Goal: Task Accomplishment & Management: Manage account settings

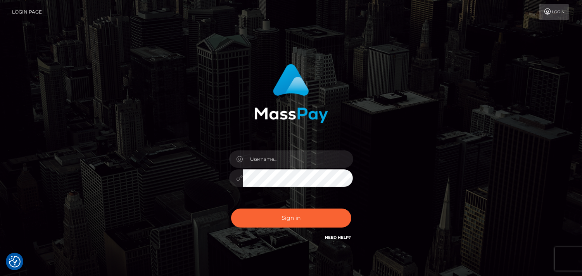
click at [338, 237] on link "Need Help?" at bounding box center [339, 237] width 26 height 5
click at [296, 156] on input "text" at bounding box center [298, 159] width 110 height 17
type input "obe"
click at [340, 237] on link "Need Help?" at bounding box center [339, 237] width 26 height 5
click at [336, 238] on link "Need Help?" at bounding box center [339, 237] width 26 height 5
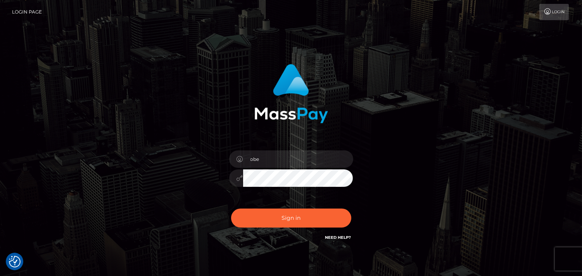
click at [546, 14] on icon at bounding box center [548, 12] width 8 height 6
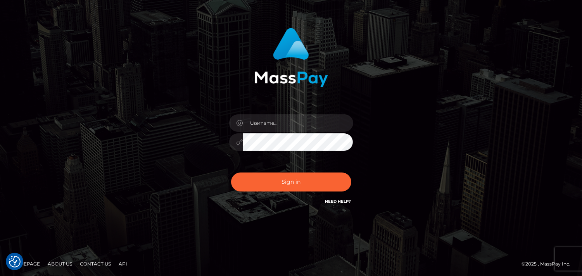
scroll to position [37, 0]
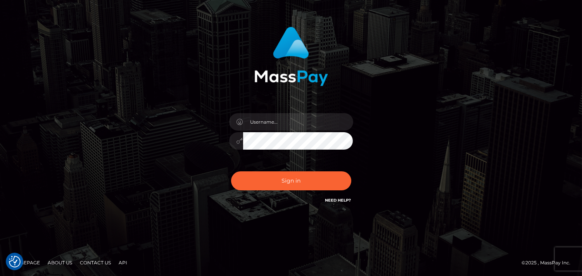
click at [177, 238] on div "Sign in" at bounding box center [291, 120] width 582 height 314
